Goal: Task Accomplishment & Management: Use online tool/utility

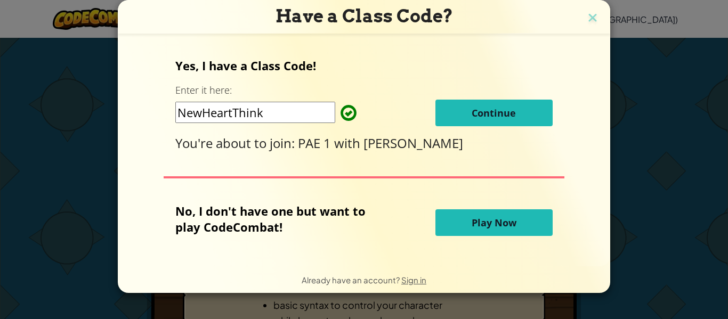
click at [456, 114] on button "Continue" at bounding box center [494, 113] width 117 height 27
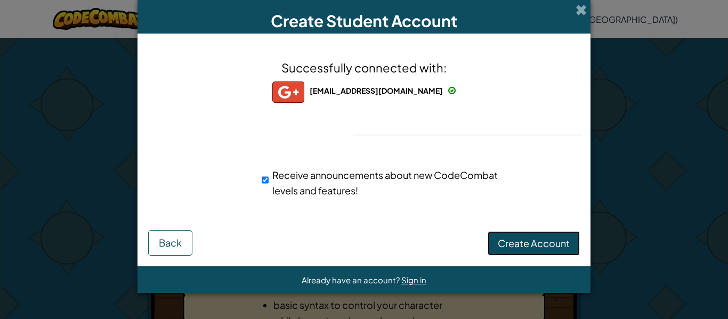
click at [564, 240] on span "Create Account" at bounding box center [534, 243] width 72 height 12
click at [564, 240] on button "Create Account" at bounding box center [534, 243] width 92 height 25
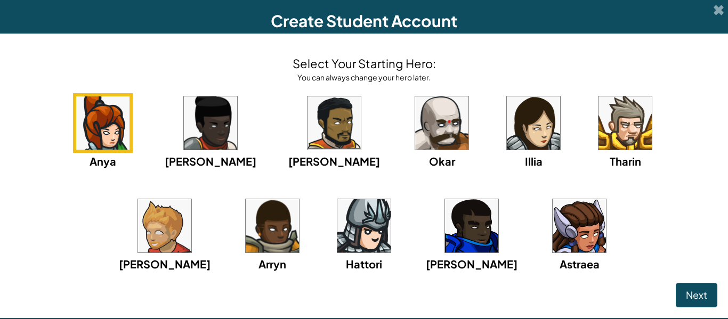
click at [445, 234] on img at bounding box center [471, 225] width 53 height 53
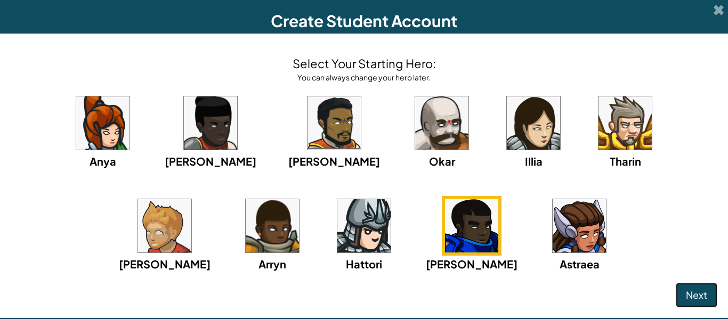
click at [690, 296] on span "Next" at bounding box center [696, 295] width 21 height 12
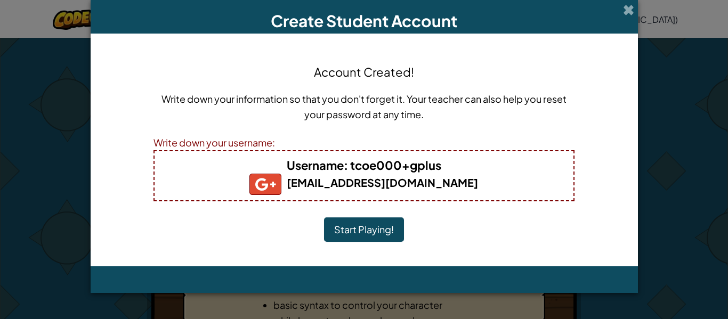
click at [390, 232] on button "Start Playing!" at bounding box center [364, 230] width 80 height 25
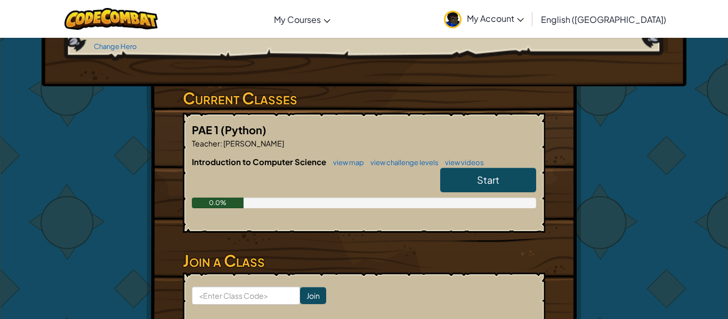
scroll to position [149, 0]
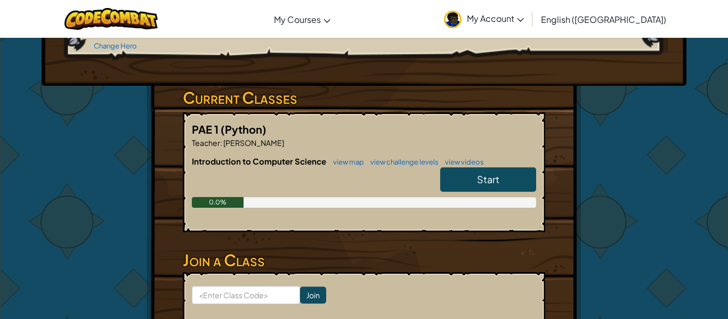
click at [541, 180] on div "PAE 1 (Python) Teacher : Trevor Graham Introduction to Computer Science view ma…" at bounding box center [364, 173] width 363 height 120
click at [473, 167] on link "Start" at bounding box center [488, 179] width 96 height 25
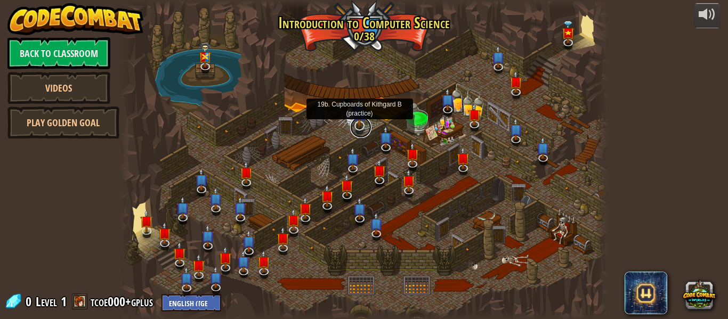
click at [362, 129] on link at bounding box center [360, 127] width 21 height 21
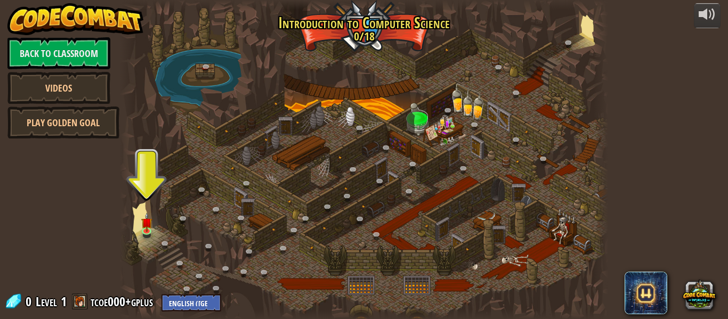
click at [146, 241] on div at bounding box center [364, 159] width 488 height 319
click at [153, 233] on link at bounding box center [148, 231] width 21 height 21
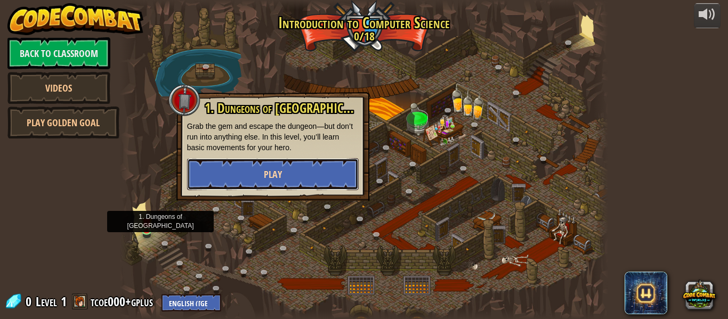
click at [260, 175] on button "Play" at bounding box center [273, 174] width 172 height 32
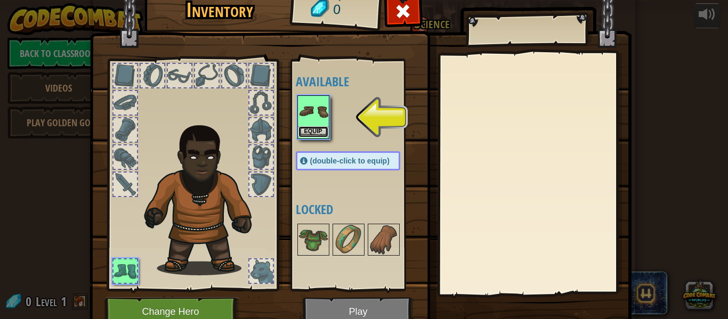
click at [318, 132] on button "Equip" at bounding box center [314, 131] width 30 height 11
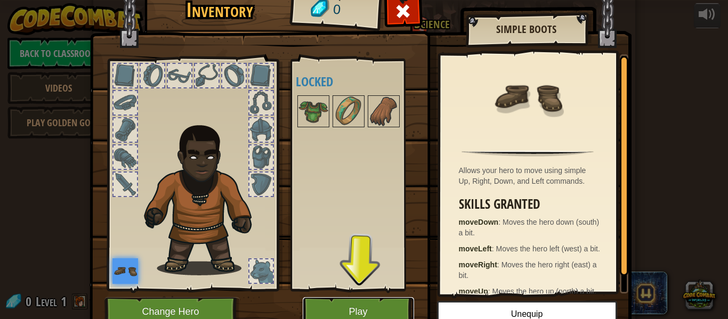
click at [371, 312] on button "Play" at bounding box center [358, 312] width 111 height 29
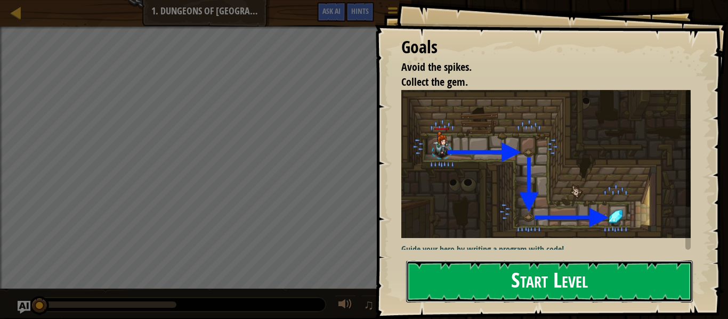
click at [526, 275] on button "Start Level" at bounding box center [549, 282] width 287 height 42
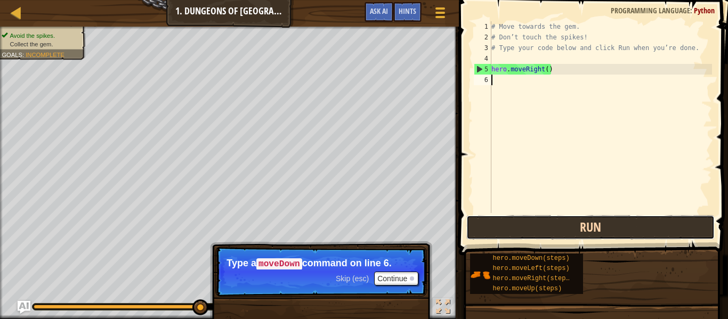
click at [567, 223] on button "Run" at bounding box center [591, 227] width 248 height 25
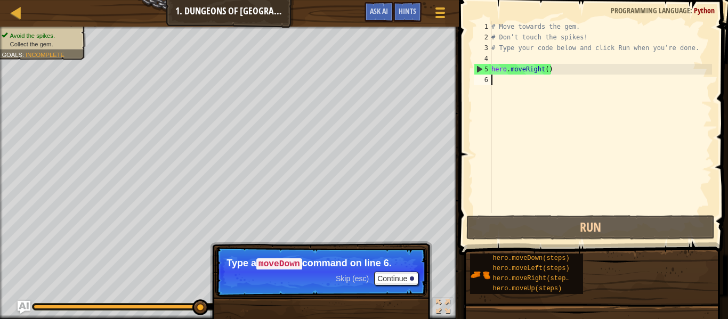
click at [502, 83] on div "# Move towards the gem. # Don’t touch the spikes! # Type your code below and cl…" at bounding box center [601, 127] width 223 height 213
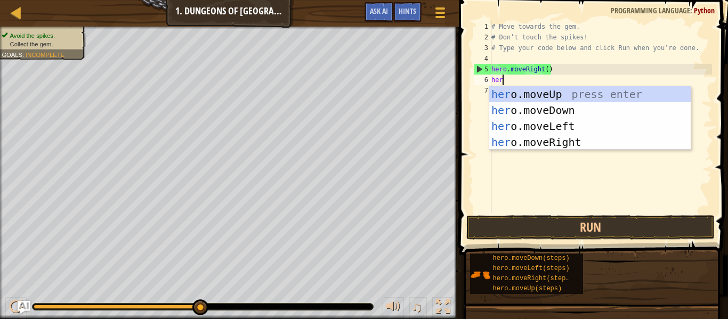
type textarea "hero"
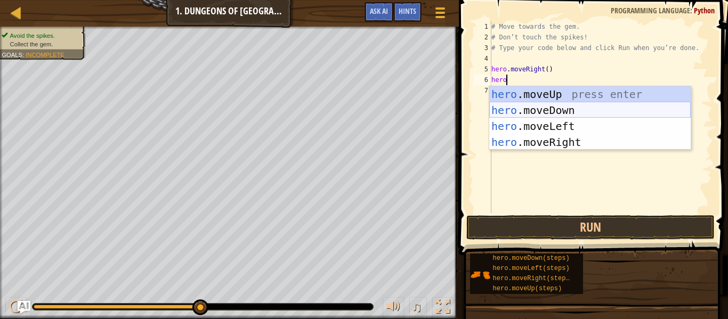
click at [588, 114] on div "hero .moveUp press enter hero .moveDown press enter hero .moveLeft press enter …" at bounding box center [591, 134] width 202 height 96
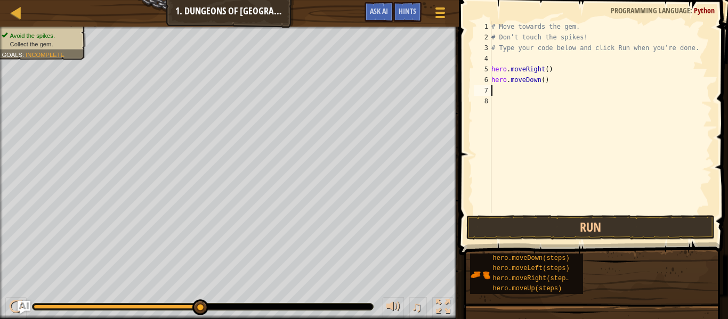
scroll to position [5, 0]
click at [535, 223] on button "Run" at bounding box center [591, 227] width 248 height 25
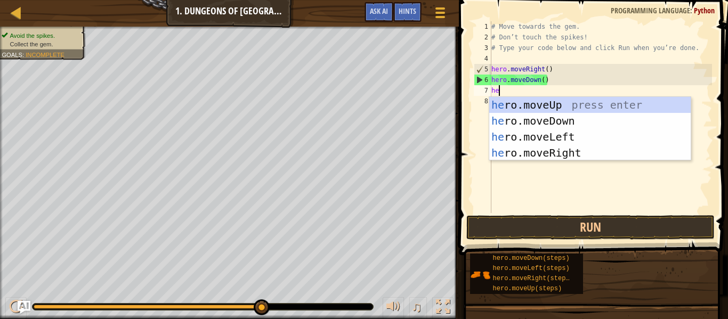
scroll to position [5, 1]
type textarea "her"
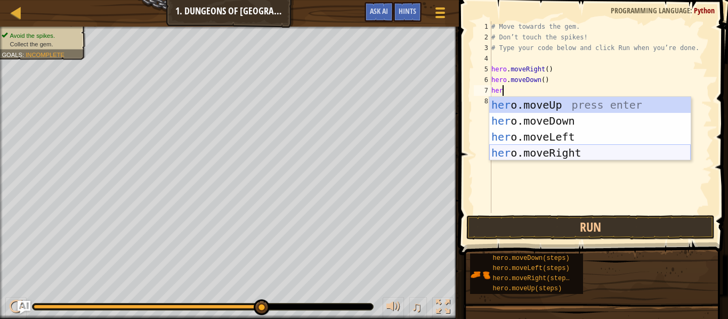
click at [575, 148] on div "her o.moveUp press enter her o.moveDown press enter her o.moveLeft press enter …" at bounding box center [591, 145] width 202 height 96
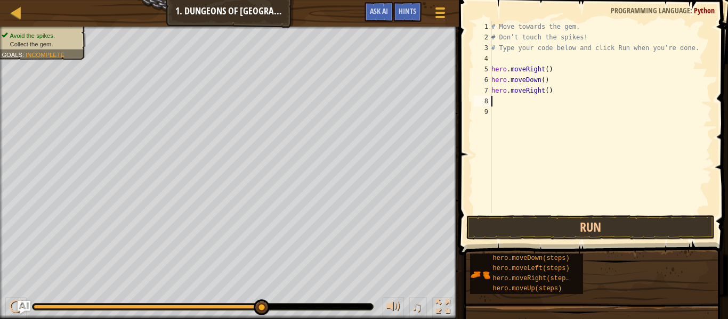
scroll to position [5, 0]
click at [568, 230] on button "Run" at bounding box center [591, 227] width 248 height 25
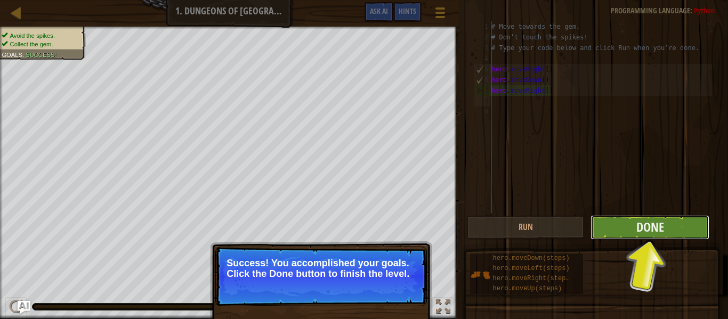
click at [633, 231] on button "Done" at bounding box center [650, 227] width 119 height 25
